Goal: Task Accomplishment & Management: Complete application form

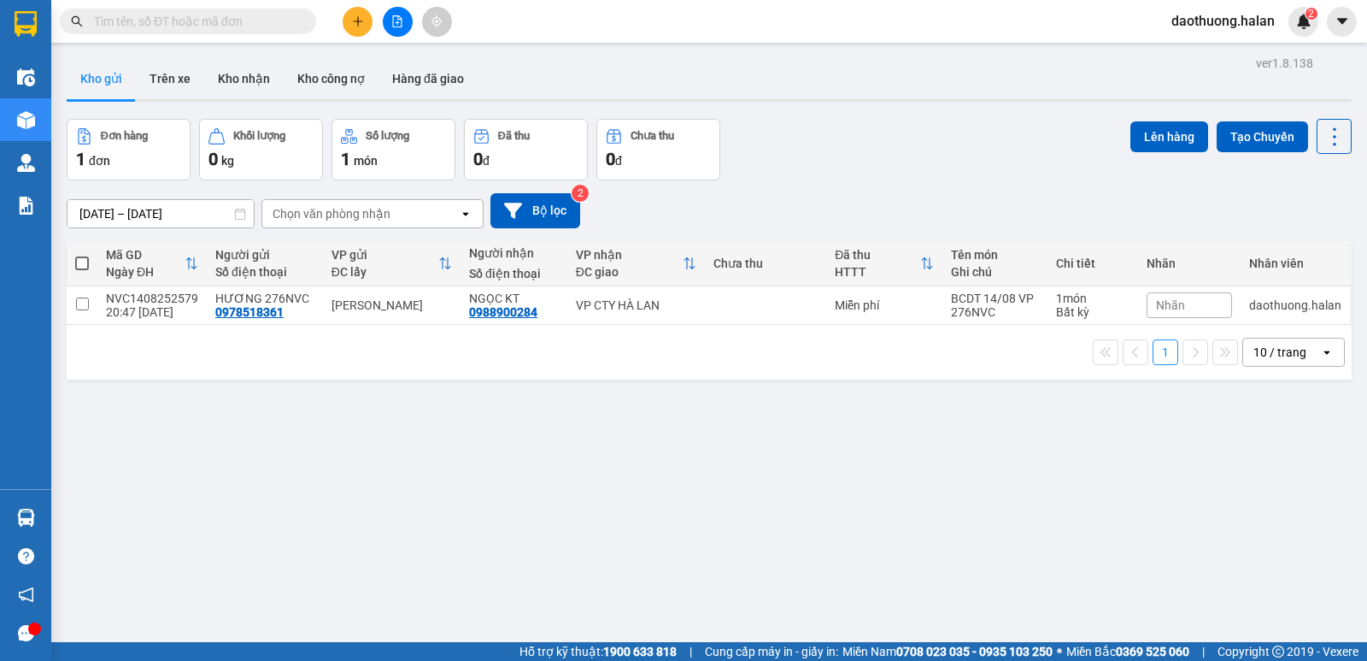
click at [1320, 347] on icon "open" at bounding box center [1327, 352] width 14 height 14
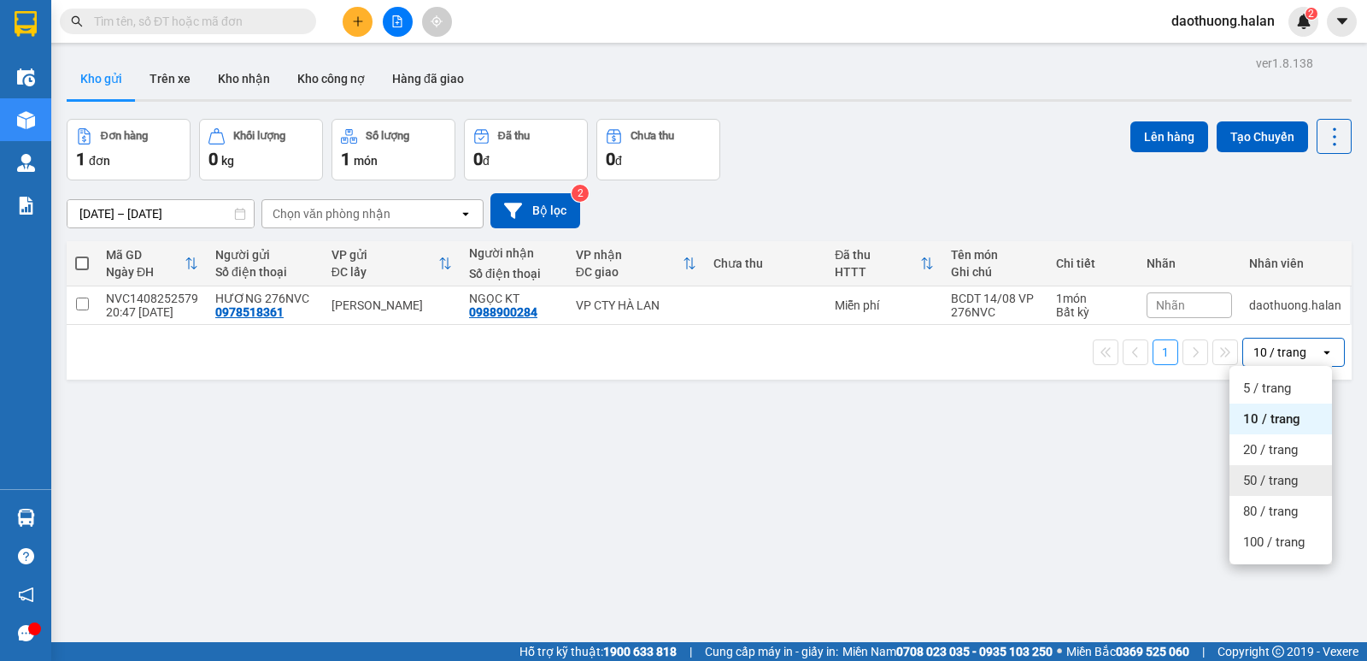
click at [1262, 486] on span "50 / trang" at bounding box center [1270, 480] width 55 height 17
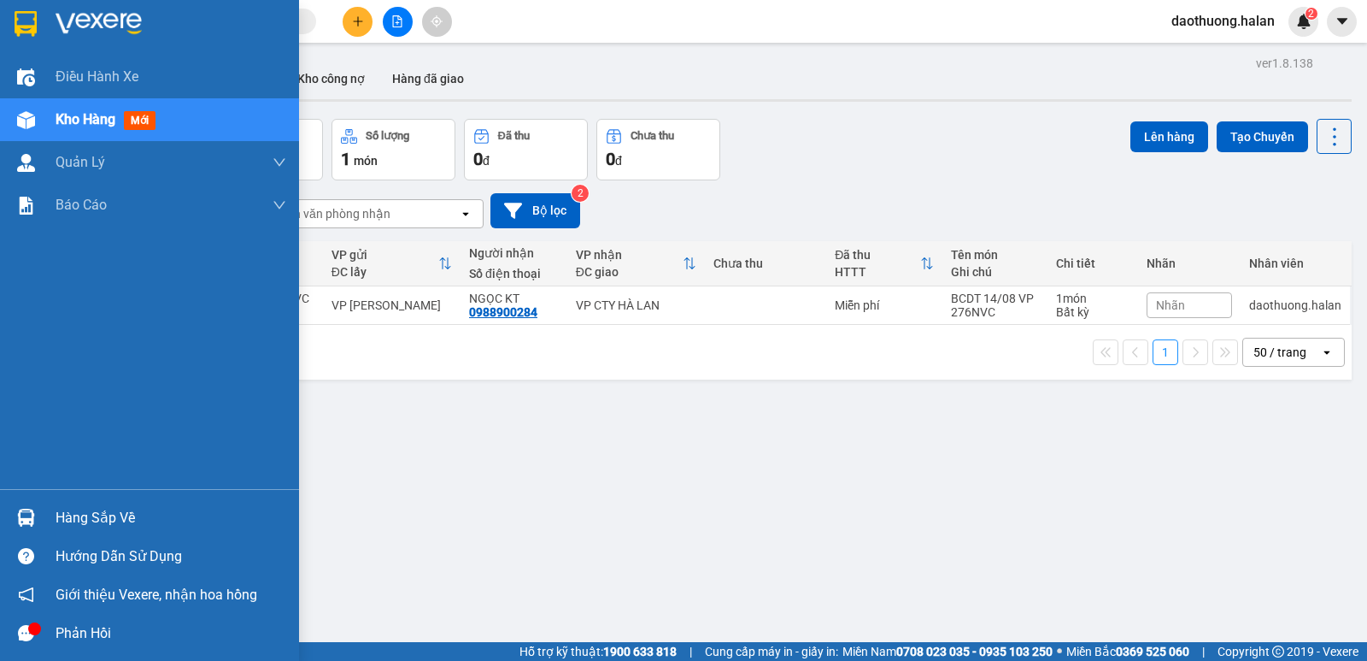
click at [14, 506] on div at bounding box center [26, 517] width 30 height 30
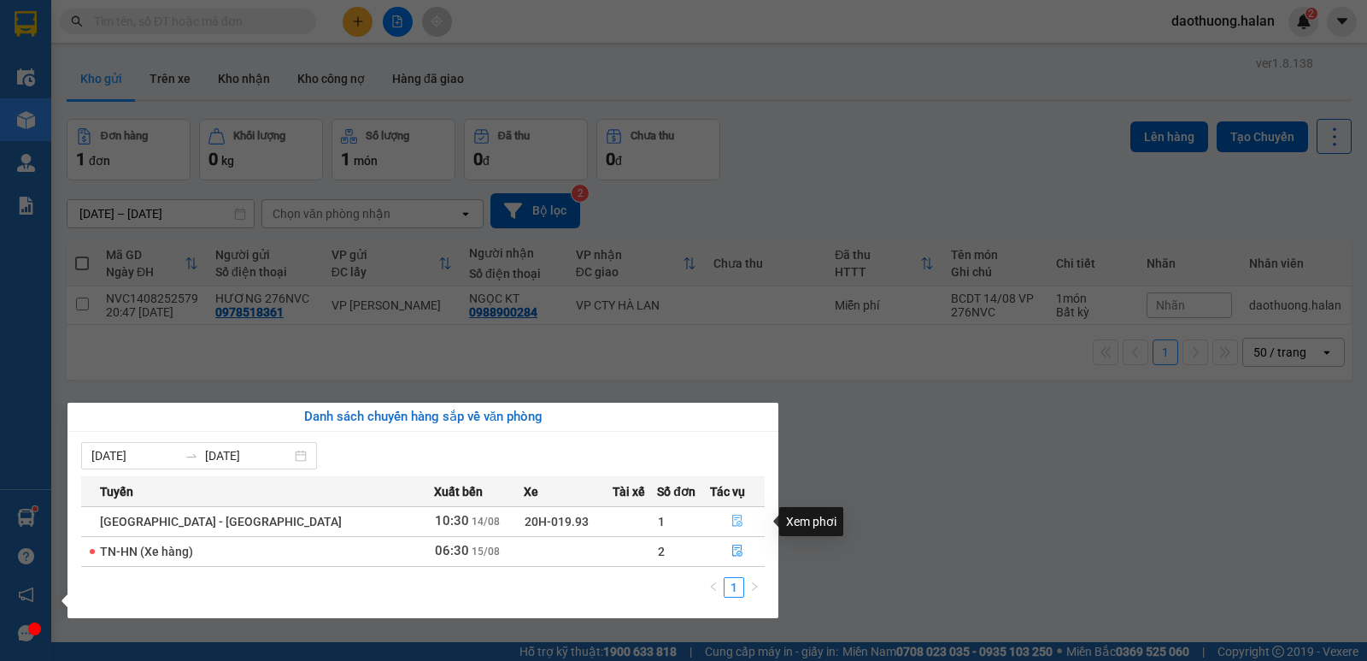
click at [716, 526] on button "button" at bounding box center [738, 521] width 54 height 27
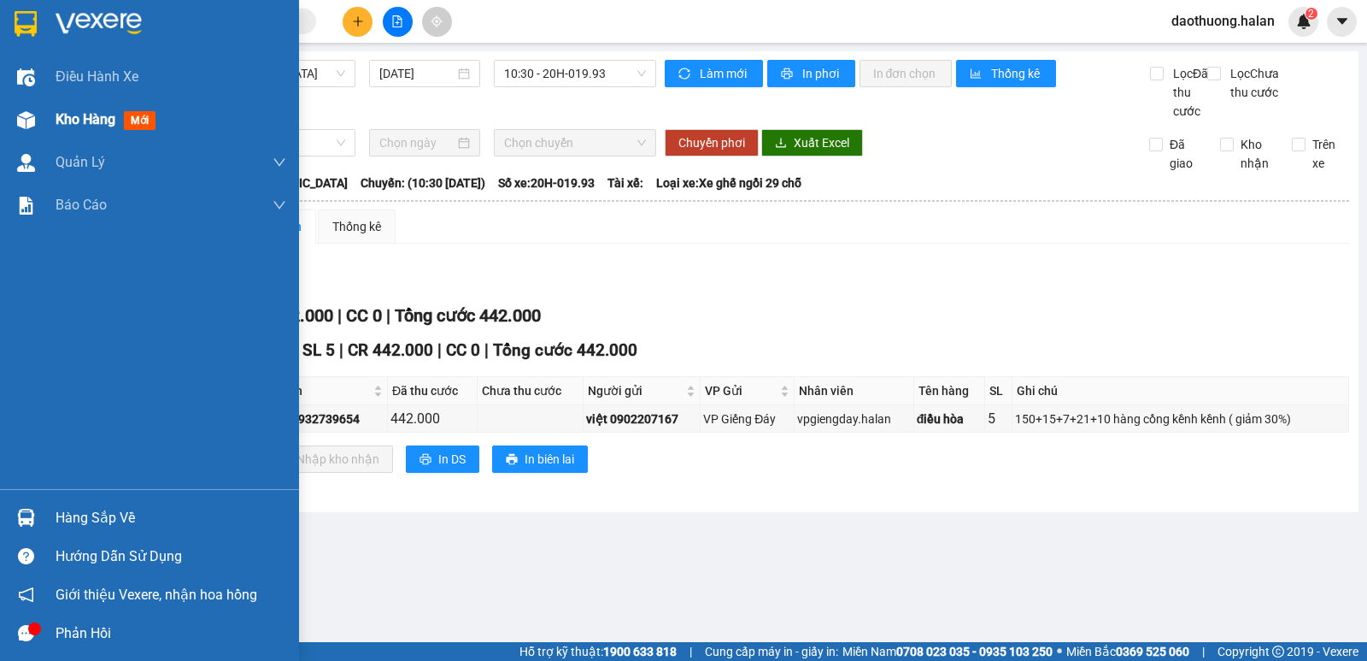
click at [75, 128] on div "Kho hàng mới" at bounding box center [109, 119] width 107 height 21
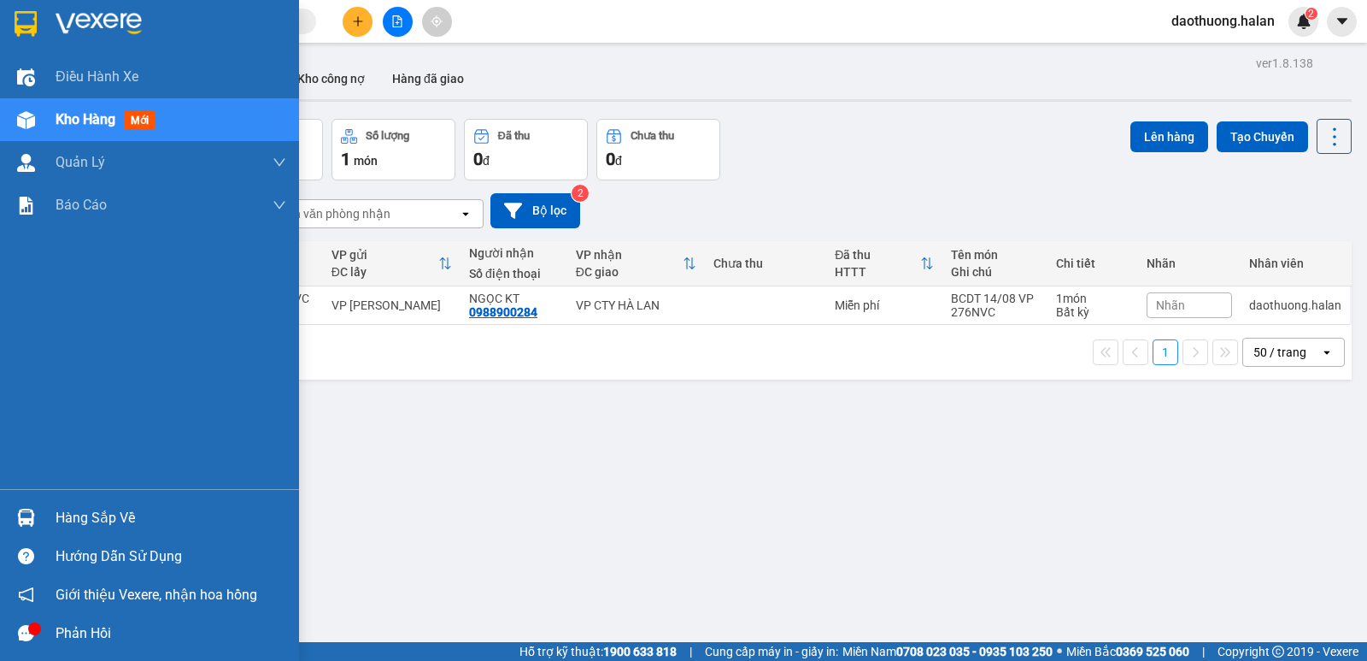
click at [0, 505] on div "Hàng sắp về" at bounding box center [149, 517] width 299 height 38
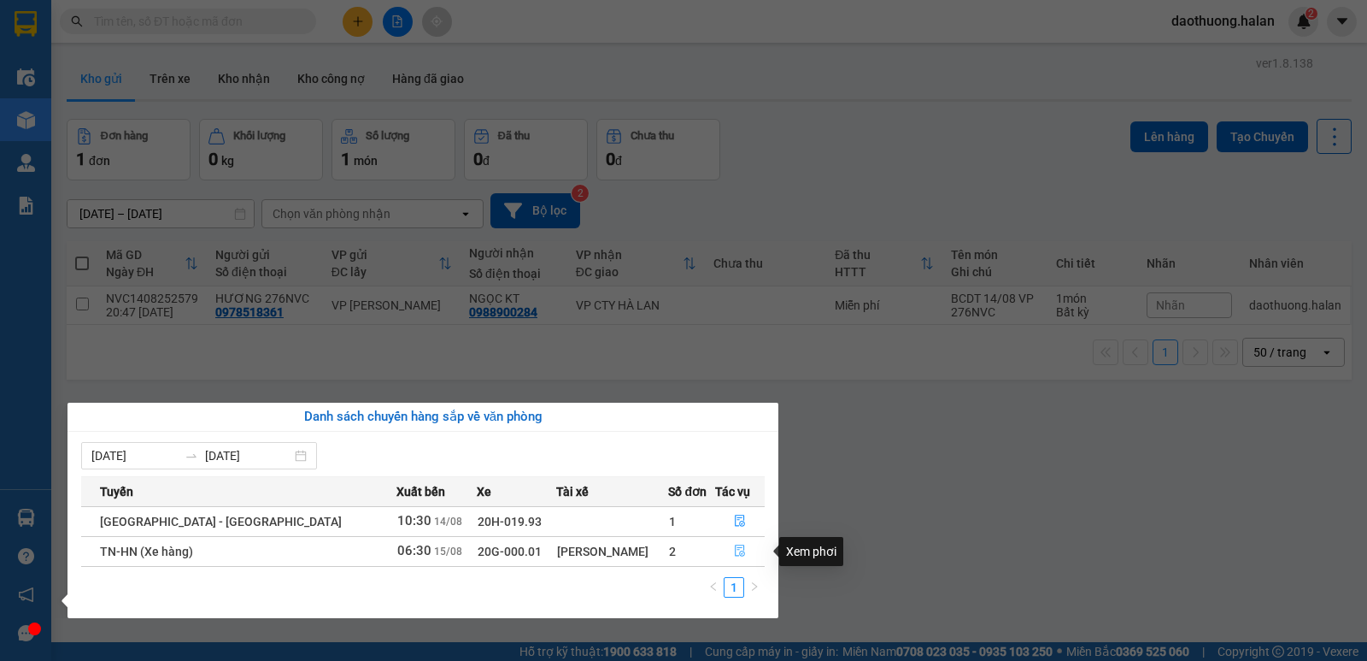
click at [725, 546] on button "button" at bounding box center [740, 550] width 48 height 27
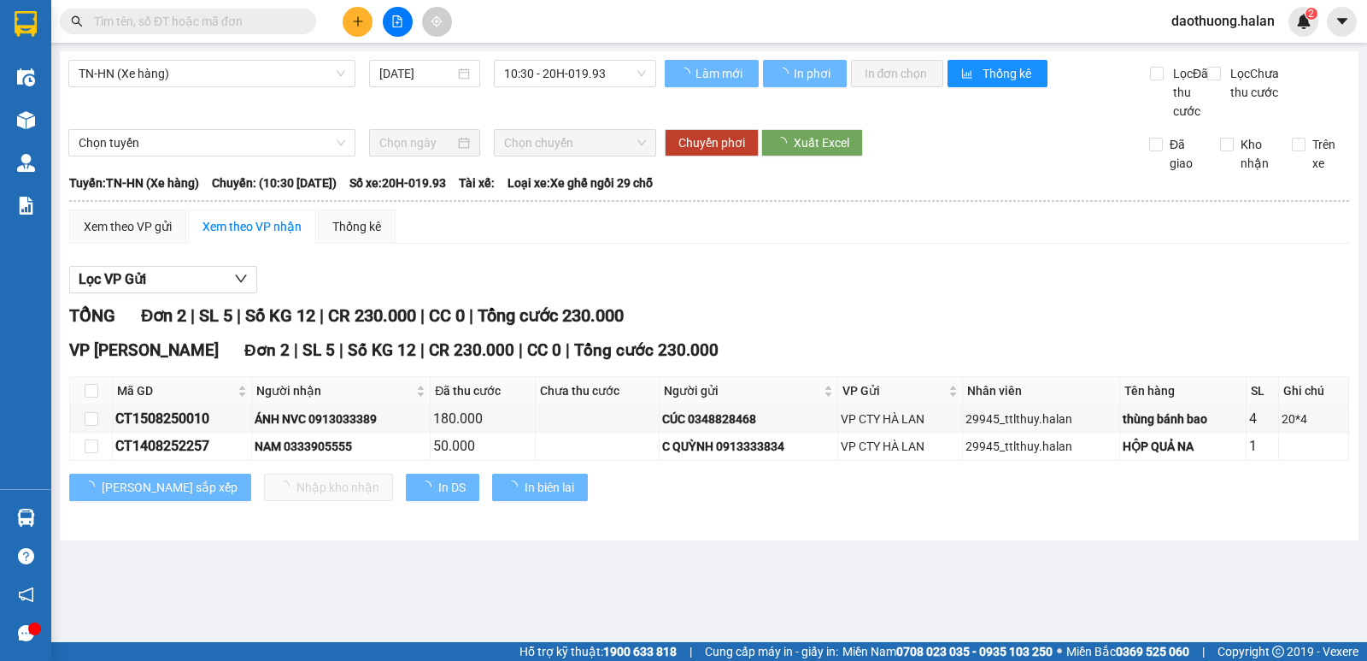
type input "15/08/2025"
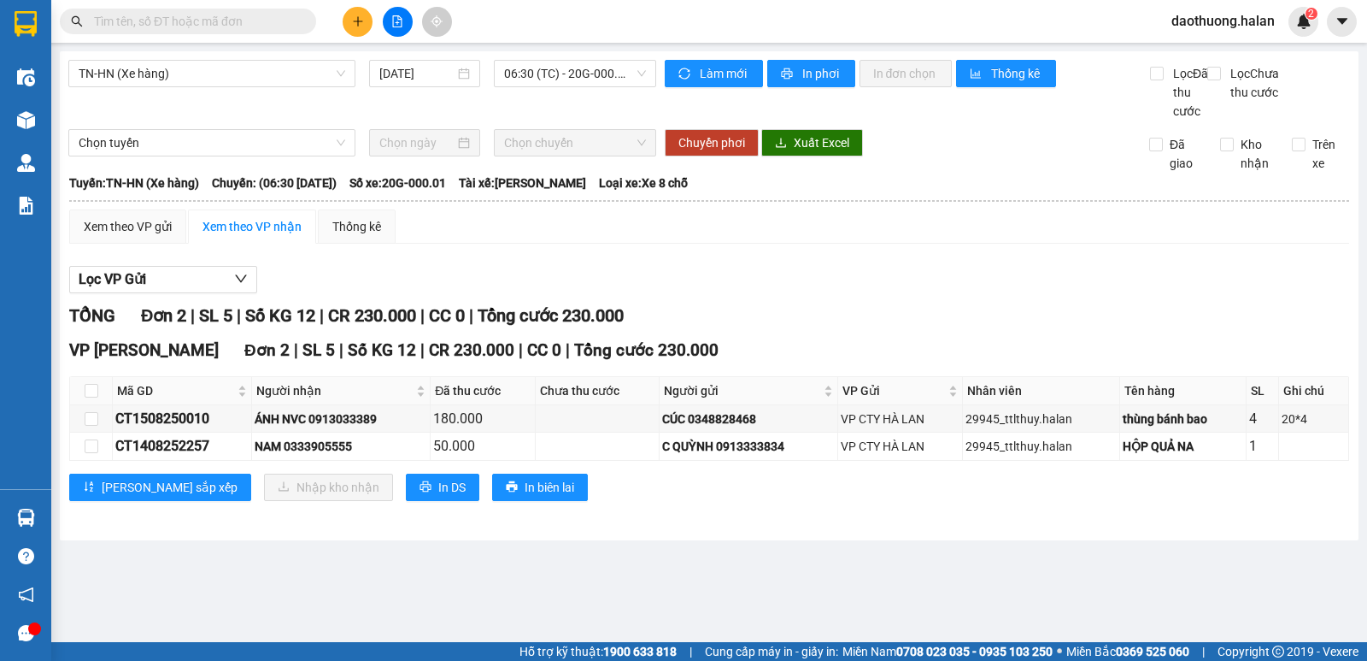
click at [342, 29] on div at bounding box center [397, 22] width 128 height 30
click at [365, 15] on button at bounding box center [358, 22] width 30 height 30
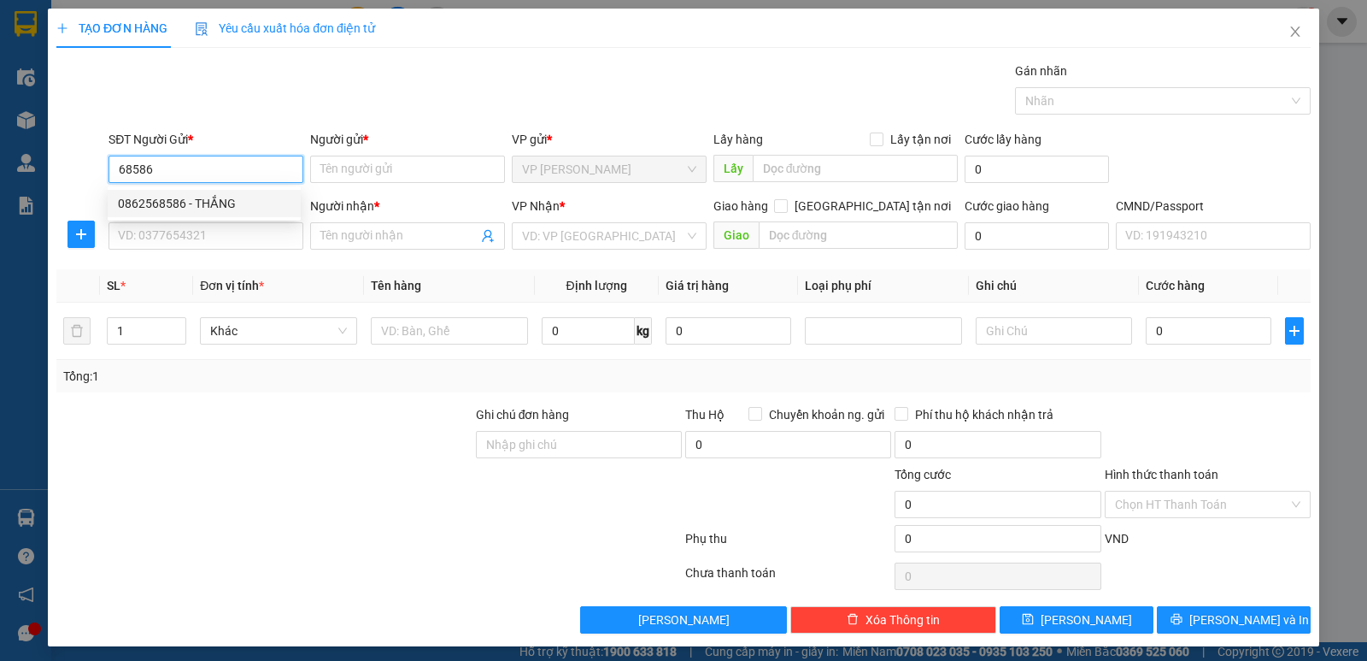
click at [167, 208] on div "0862568586 - THẮNG" at bounding box center [204, 203] width 173 height 19
type input "0862568586"
type input "THẮNG"
type input "0862568586"
click at [173, 247] on input "SĐT Người Nhận *" at bounding box center [206, 235] width 195 height 27
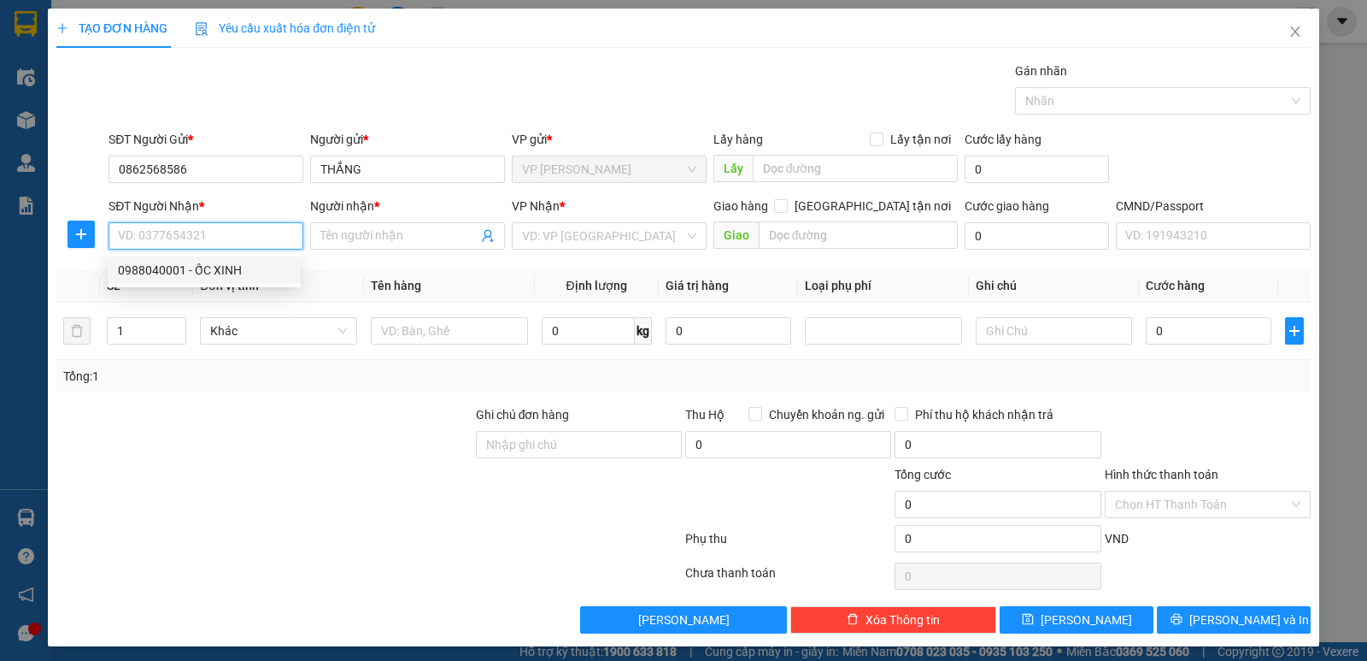
click at [167, 278] on div "0988040001 - ỐC XINH" at bounding box center [204, 270] width 173 height 19
type input "0988040001"
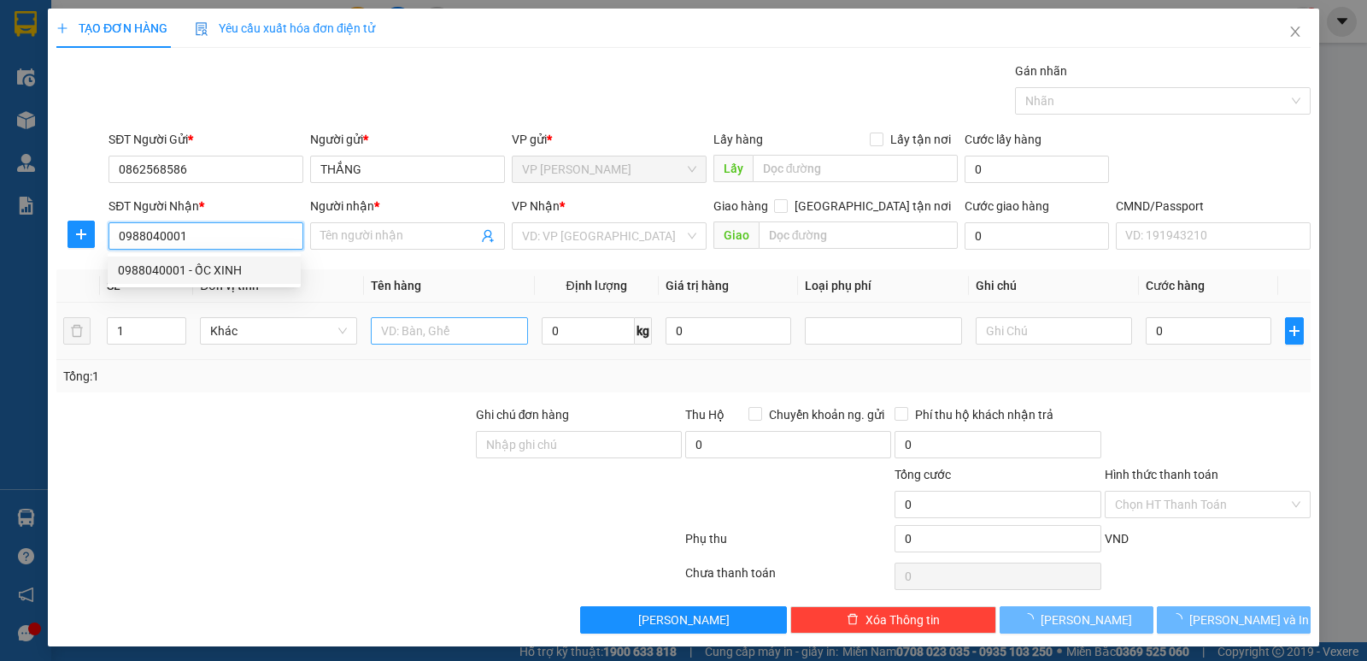
type input "ỐC XINH"
click at [440, 329] on input "text" at bounding box center [449, 330] width 157 height 27
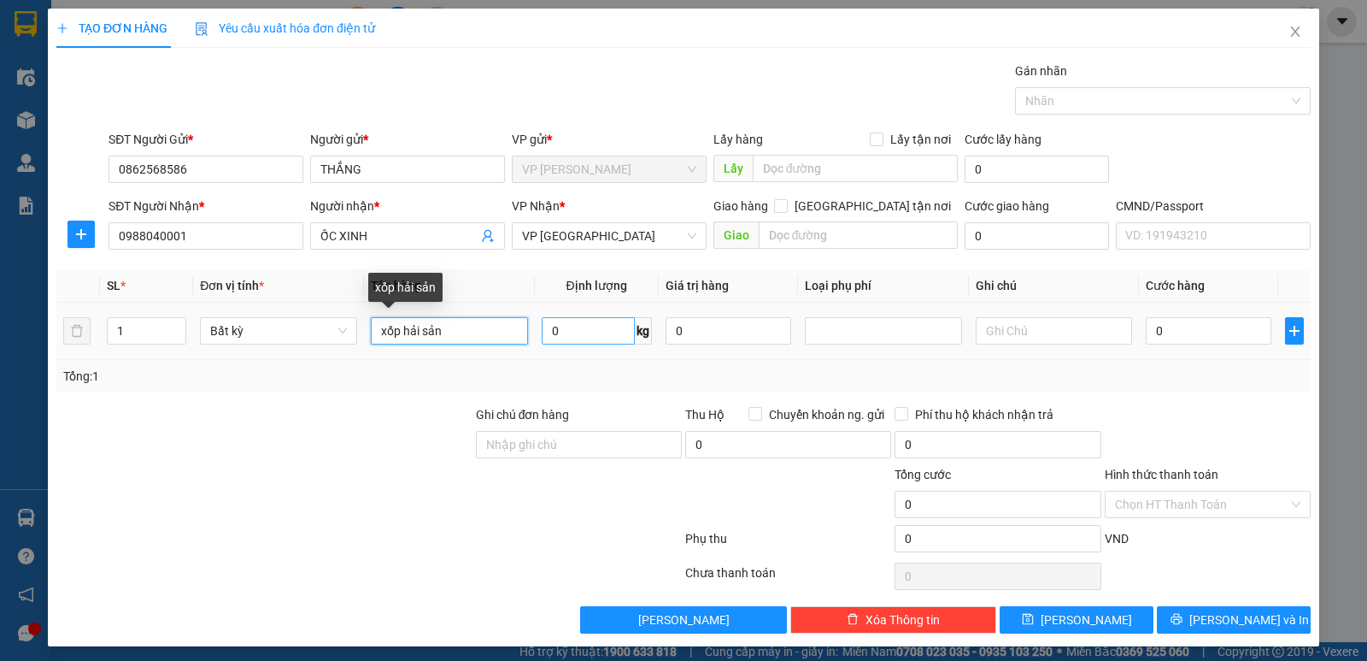
type input "xốp hải sản"
click at [557, 326] on input "0" at bounding box center [588, 330] width 93 height 27
type input "36"
click at [1160, 330] on input "0" at bounding box center [1209, 330] width 126 height 27
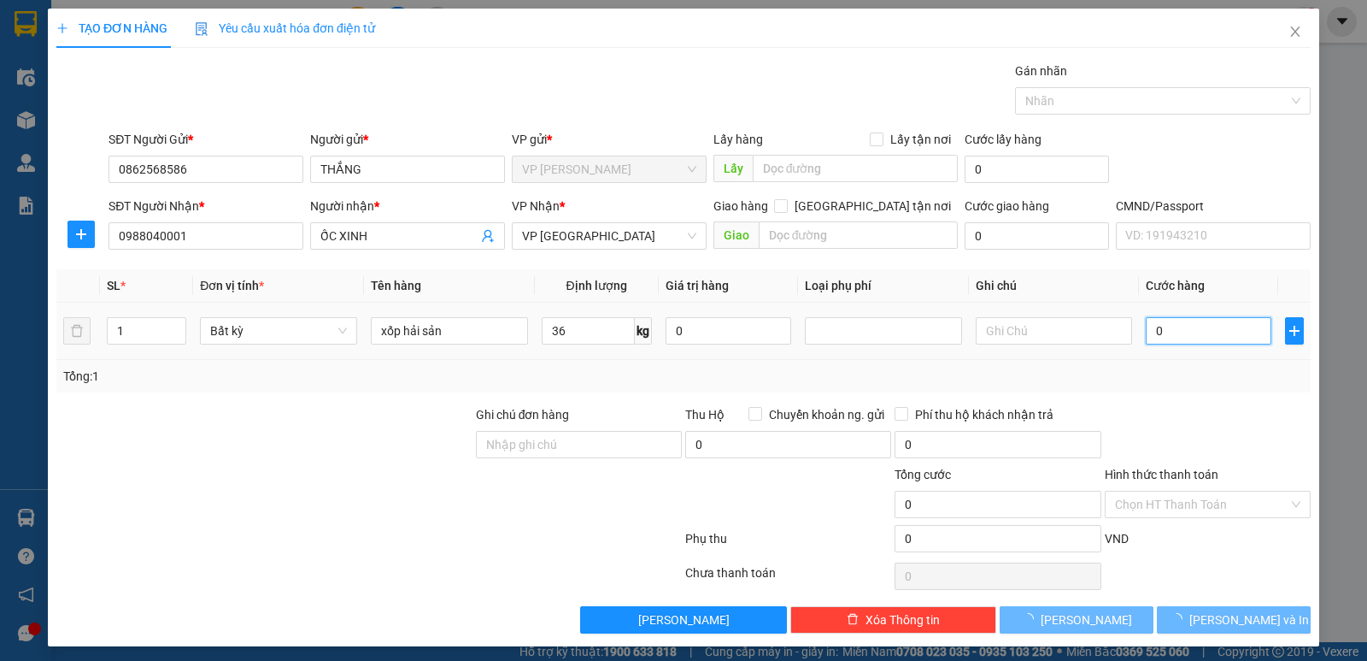
type input "75.000"
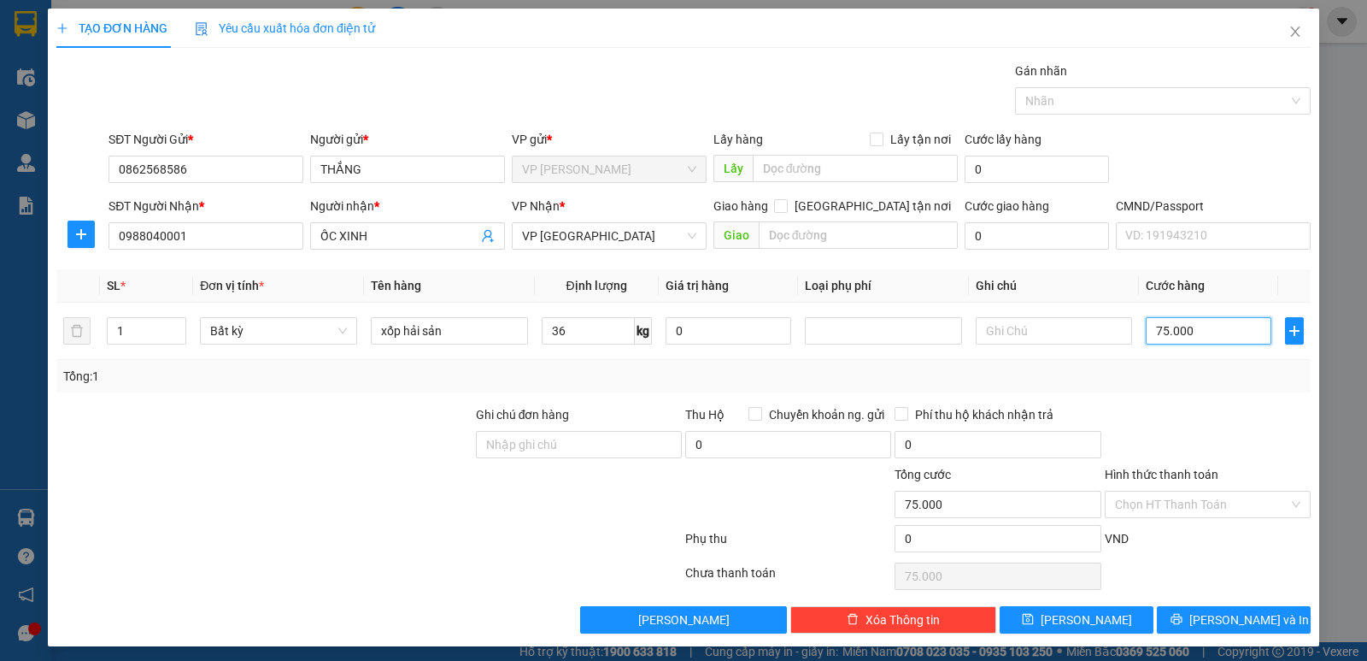
scroll to position [6, 0]
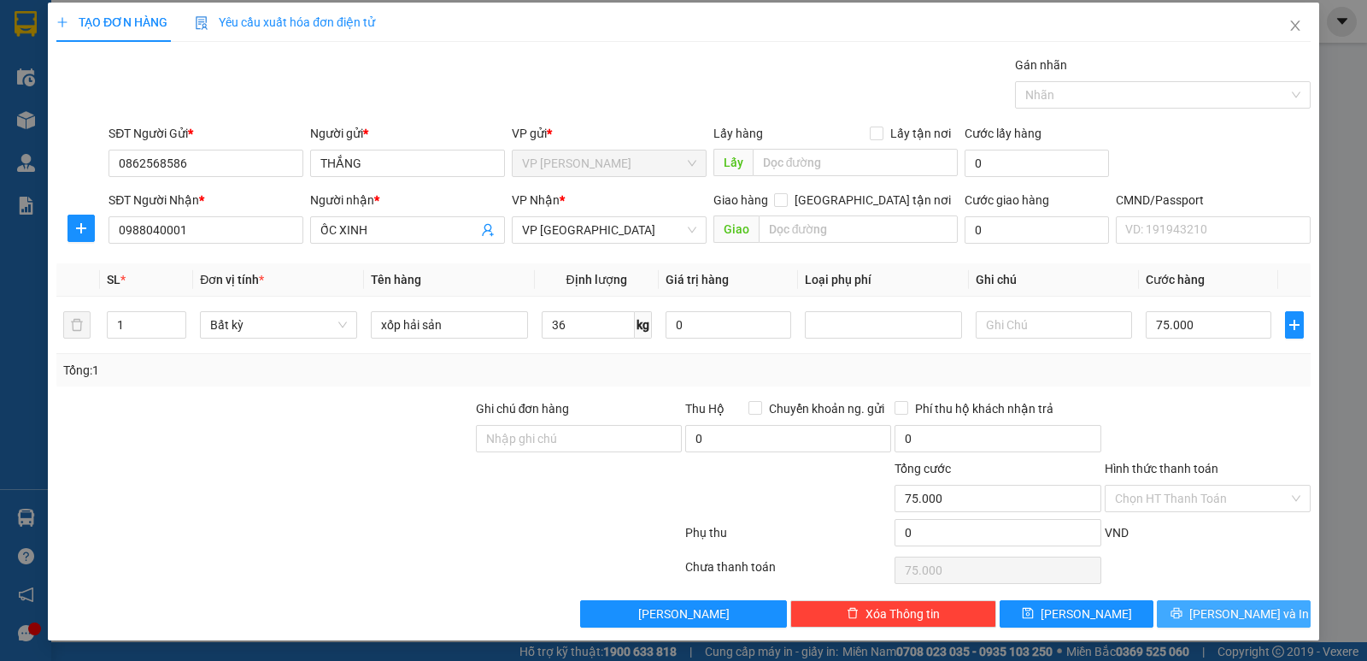
drag, startPoint x: 1209, startPoint y: 613, endPoint x: 1205, endPoint y: 596, distance: 17.6
click at [1212, 613] on span "Lưu và In" at bounding box center [1249, 613] width 120 height 19
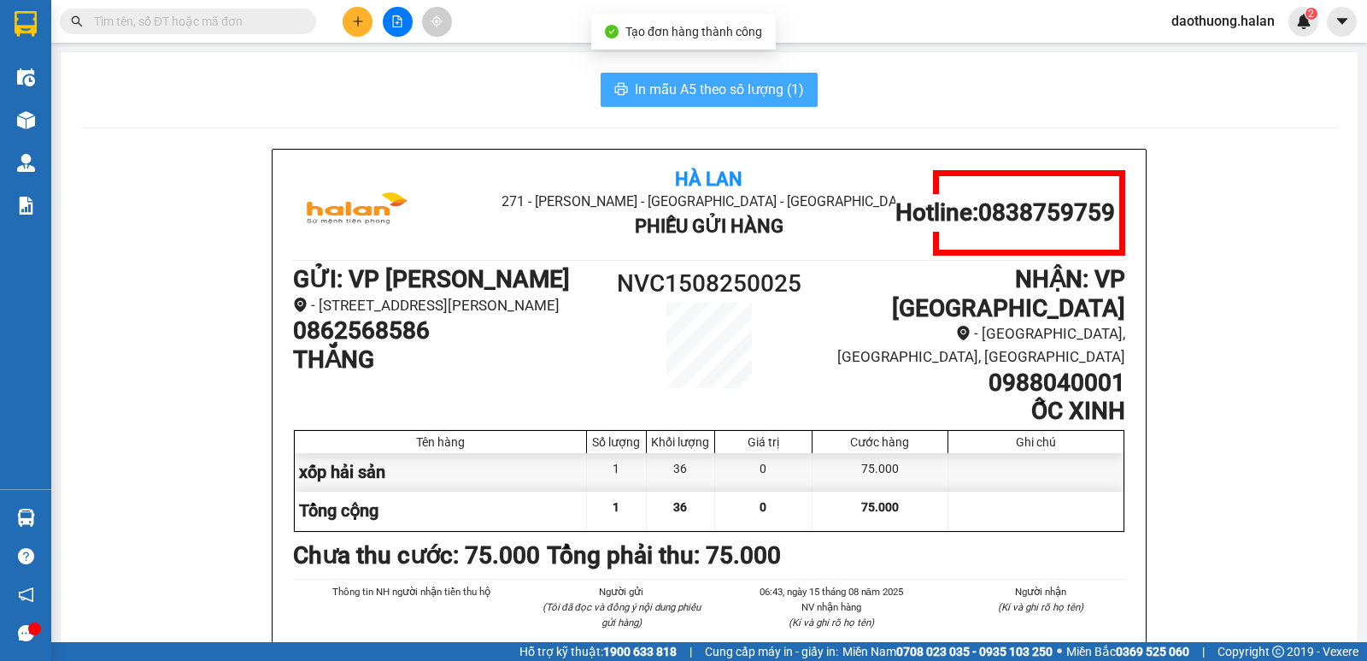
click at [649, 91] on span "In mẫu A5 theo số lượng (1)" at bounding box center [719, 89] width 169 height 21
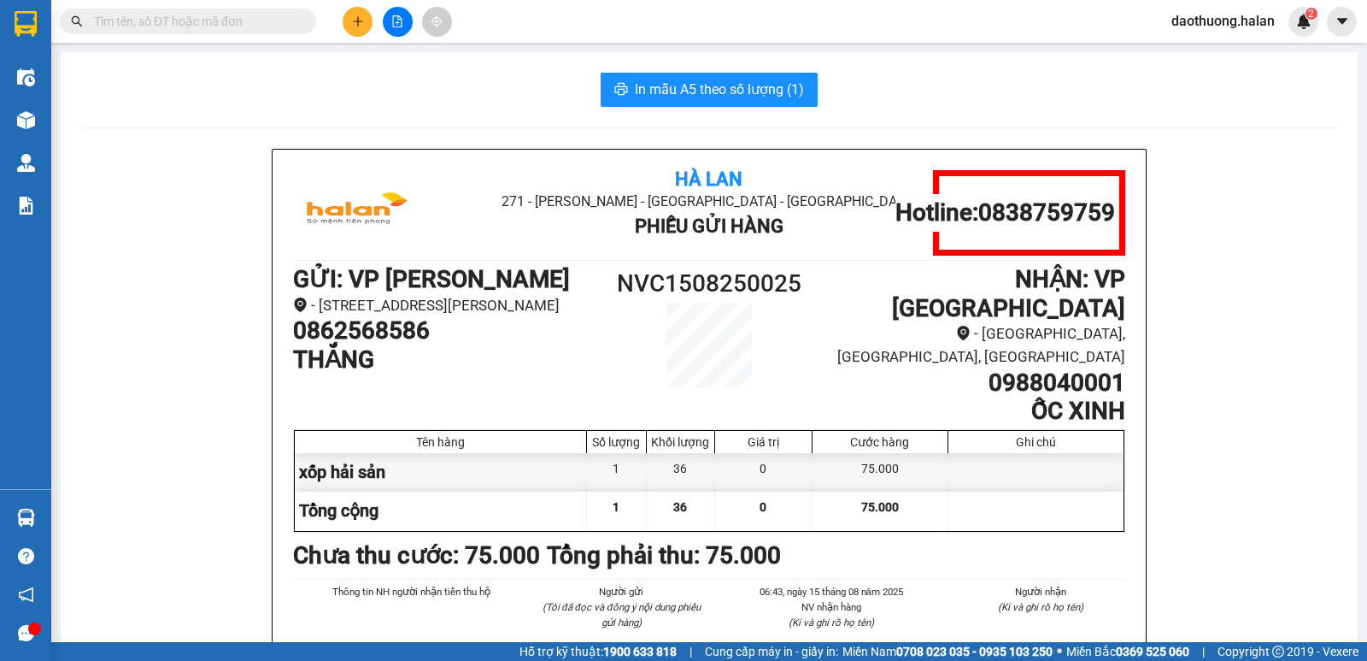
drag, startPoint x: 814, startPoint y: 550, endPoint x: 775, endPoint y: 565, distance: 41.9
click at [812, 555] on div "Hà Lan 271 - Dương Tự Minh - Phường Tân Long - Thái Nguyên Phiếu Gửi Hàng Hotli…" at bounding box center [709, 454] width 873 height 609
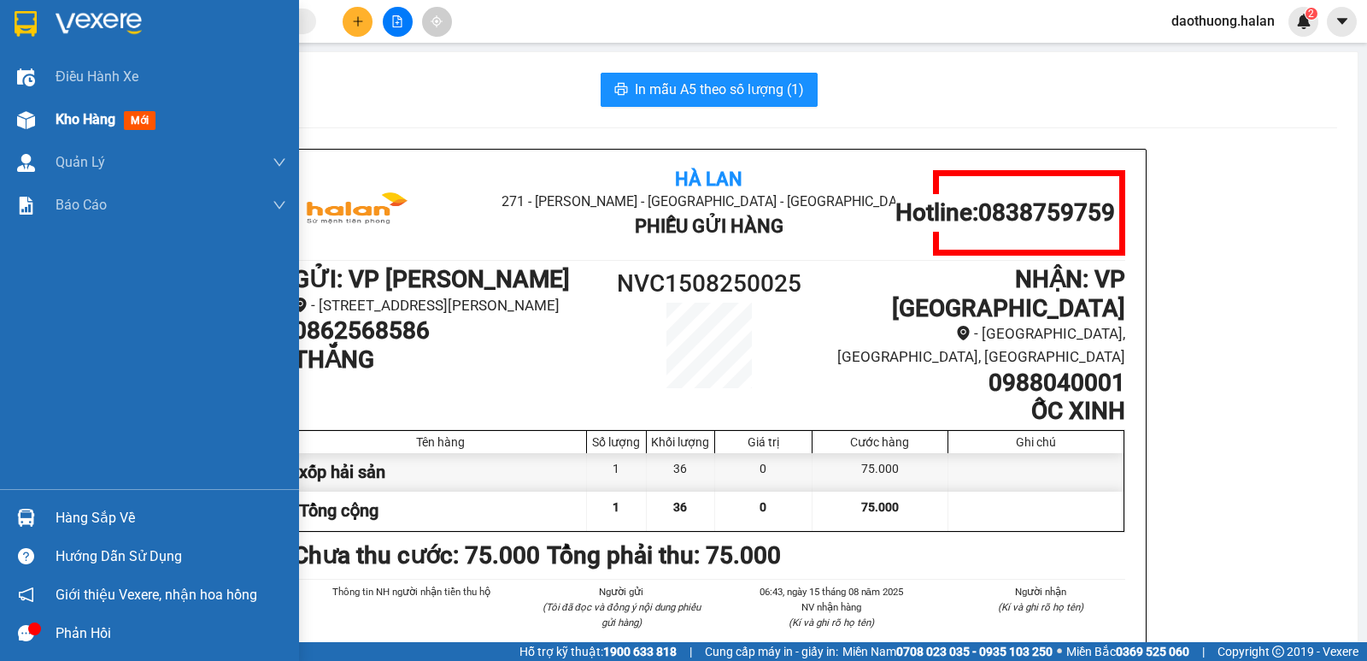
click at [44, 128] on div "Kho hàng mới" at bounding box center [149, 119] width 299 height 43
